Goal: Transaction & Acquisition: Purchase product/service

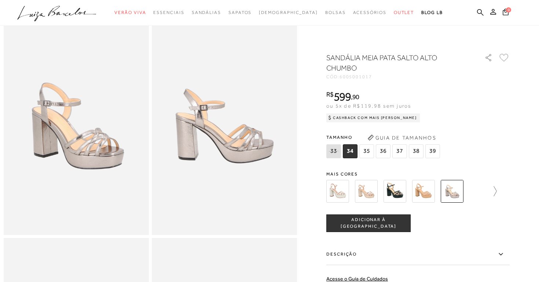
click at [495, 189] on icon at bounding box center [492, 191] width 10 height 10
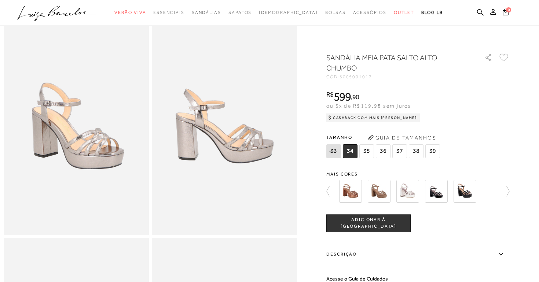
click at [404, 194] on img at bounding box center [408, 191] width 23 height 23
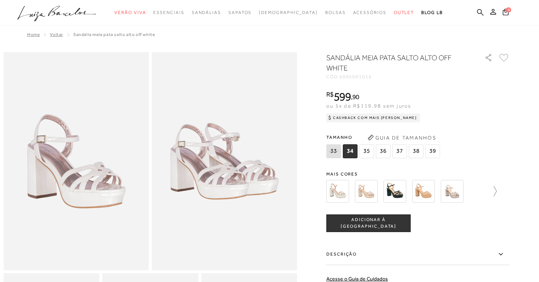
click at [493, 190] on icon at bounding box center [492, 191] width 10 height 10
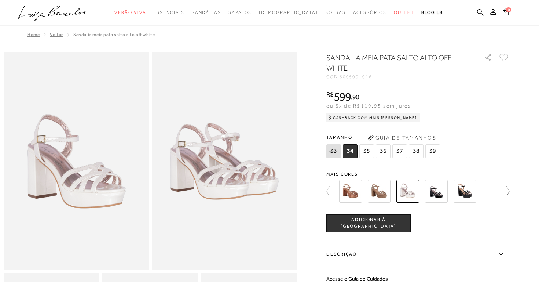
click at [505, 190] on icon at bounding box center [505, 191] width 10 height 10
click at [332, 193] on icon at bounding box center [332, 191] width 10 height 10
click at [328, 193] on icon at bounding box center [332, 191] width 10 height 10
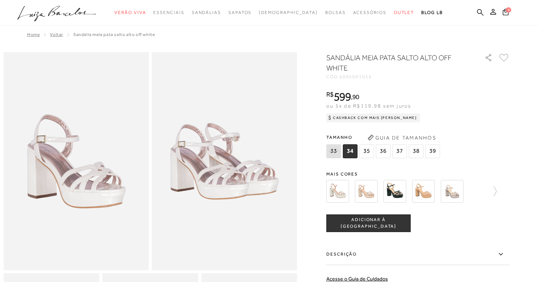
click at [449, 194] on img at bounding box center [452, 191] width 23 height 23
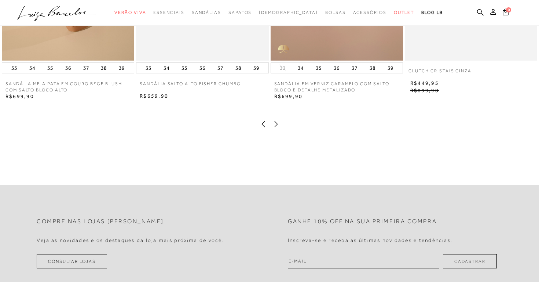
scroll to position [754, 0]
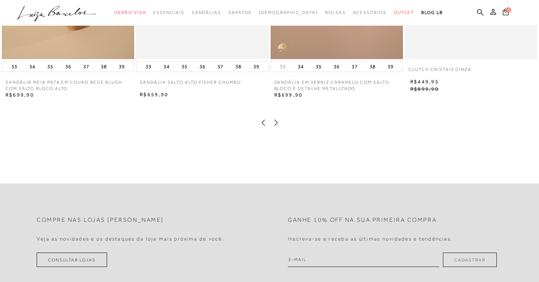
click at [273, 123] on icon at bounding box center [276, 122] width 7 height 7
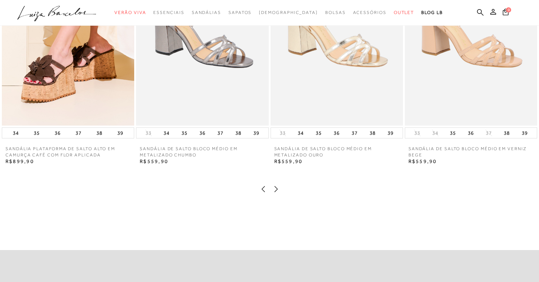
scroll to position [708, 0]
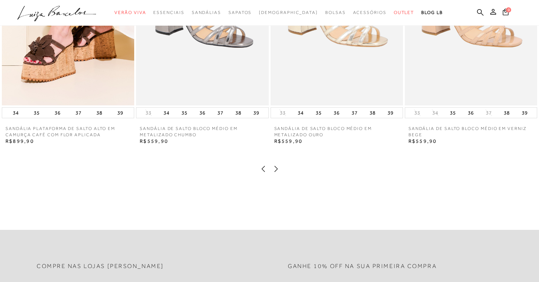
click at [277, 167] on icon at bounding box center [276, 168] width 7 height 7
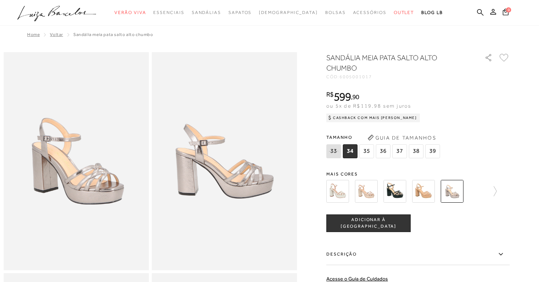
scroll to position [0, 0]
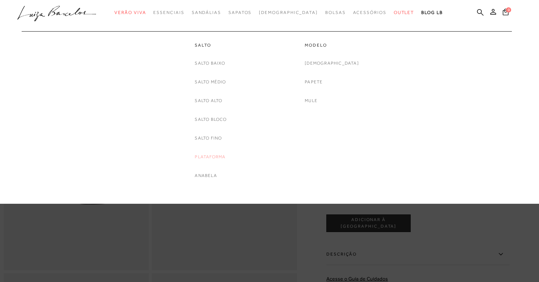
click at [212, 158] on link "Plataforma" at bounding box center [210, 157] width 31 height 8
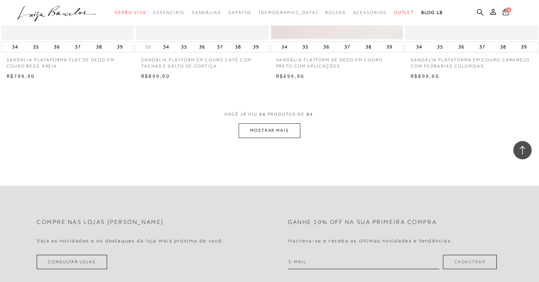
scroll to position [1466, 0]
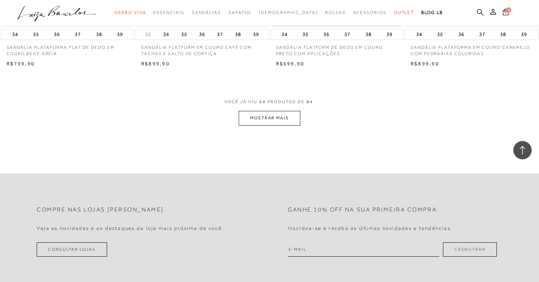
click at [281, 111] on button "MOSTRAR MAIS" at bounding box center [270, 118] width 62 height 14
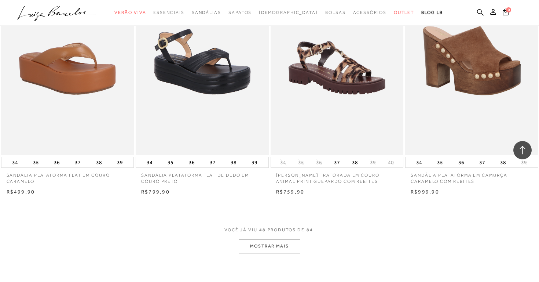
scroll to position [2907, 0]
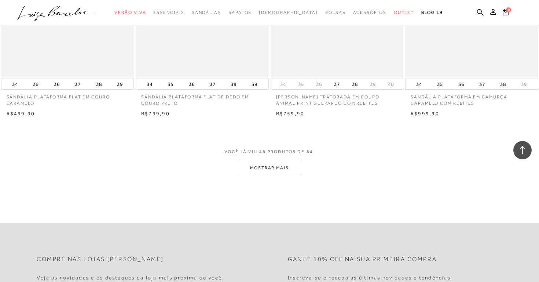
click at [273, 161] on button "MOSTRAR MAIS" at bounding box center [270, 168] width 62 height 14
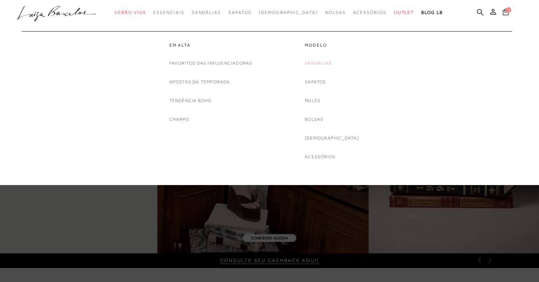
click at [332, 65] on link "Sandálias" at bounding box center [318, 63] width 27 height 8
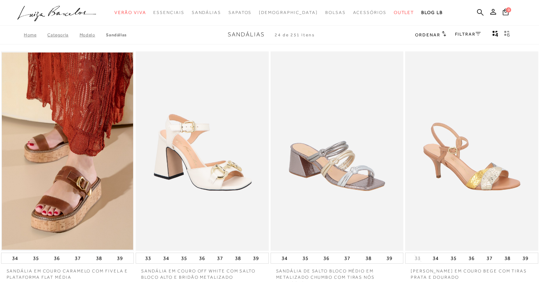
click at [470, 36] on link "FILTRAR" at bounding box center [468, 34] width 26 height 5
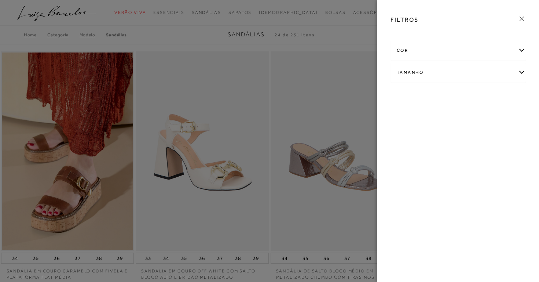
click at [468, 44] on div "cor" at bounding box center [458, 50] width 135 height 19
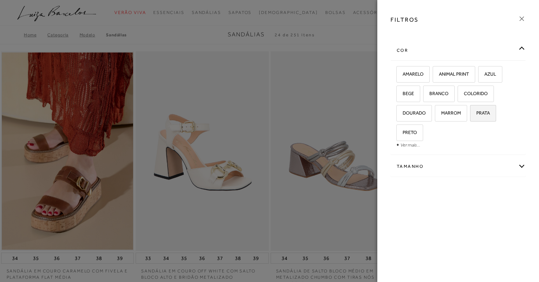
click at [483, 114] on span "PRATA" at bounding box center [480, 113] width 19 height 6
click at [477, 114] on input "PRATA" at bounding box center [472, 113] width 7 height 7
checkbox input "true"
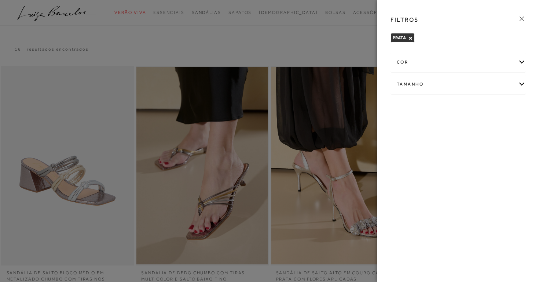
click at [523, 18] on icon at bounding box center [522, 19] width 4 height 4
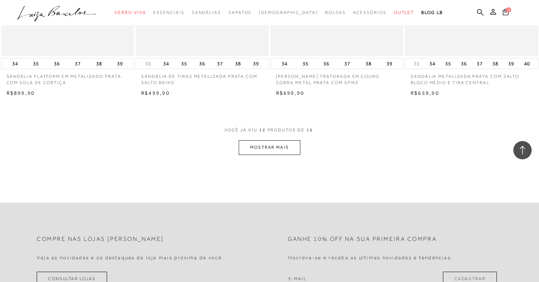
scroll to position [717, 0]
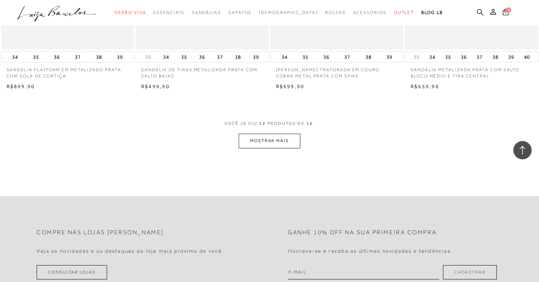
click at [277, 138] on button "MOSTRAR MAIS" at bounding box center [270, 141] width 62 height 14
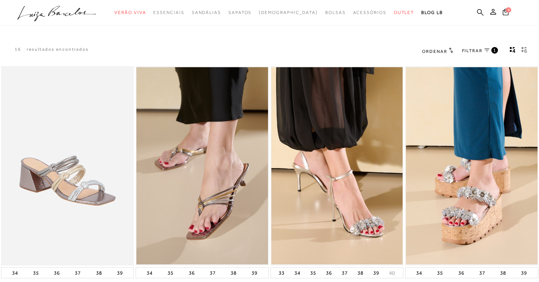
scroll to position [0, 0]
